Goal: Find specific page/section: Find specific page/section

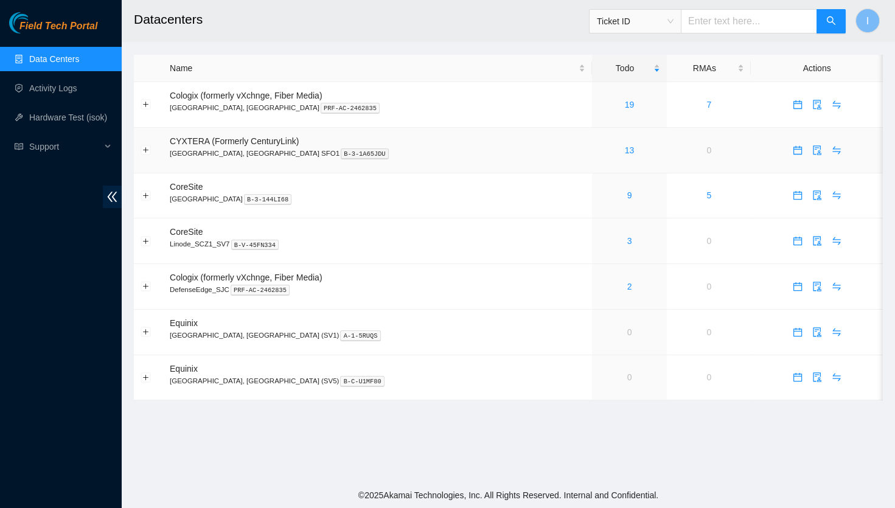
click at [599, 146] on div "13" at bounding box center [630, 150] width 62 height 13
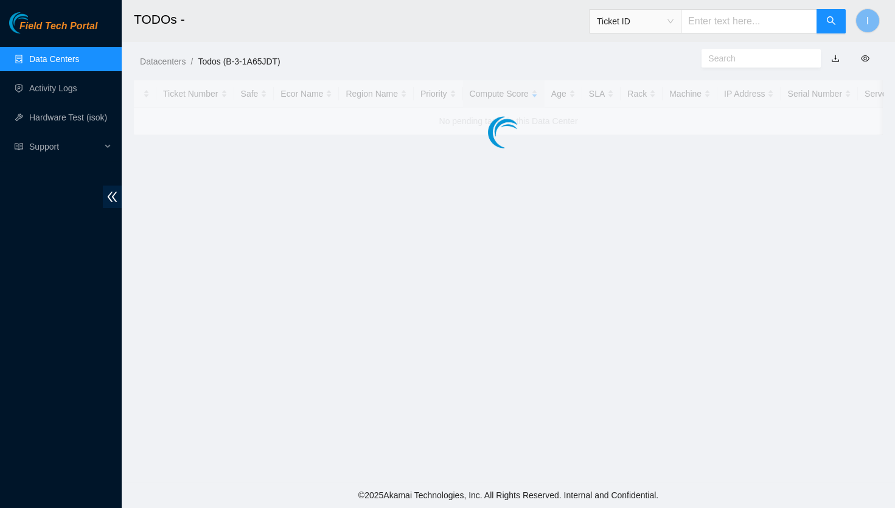
click at [582, 149] on main "TODOs - Ticket ID I Datacenters / Todos (B-3-1A65JDT) / Ticket Number Safe Ecor…" at bounding box center [508, 241] width 773 height 482
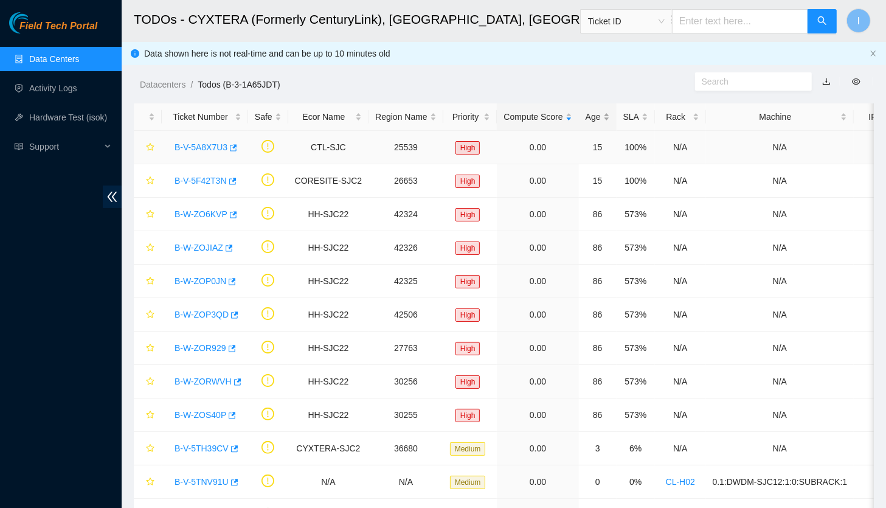
click at [593, 111] on div "Age" at bounding box center [598, 116] width 24 height 13
